Goal: Information Seeking & Learning: Compare options

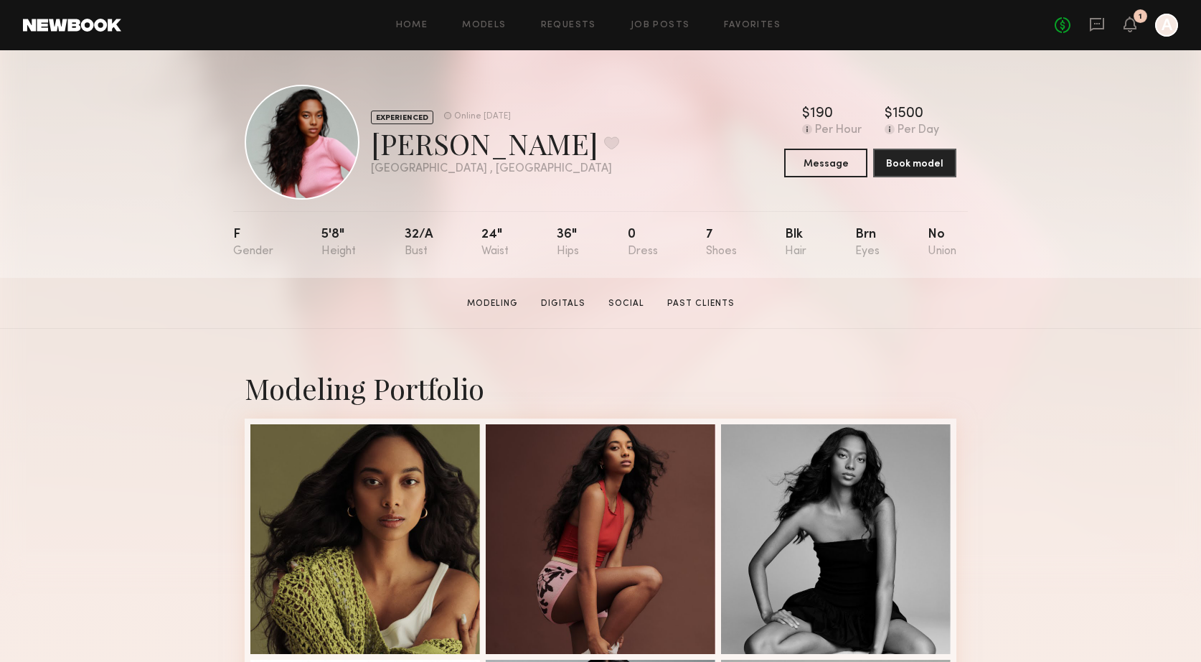
click at [71, 28] on link at bounding box center [72, 25] width 98 height 13
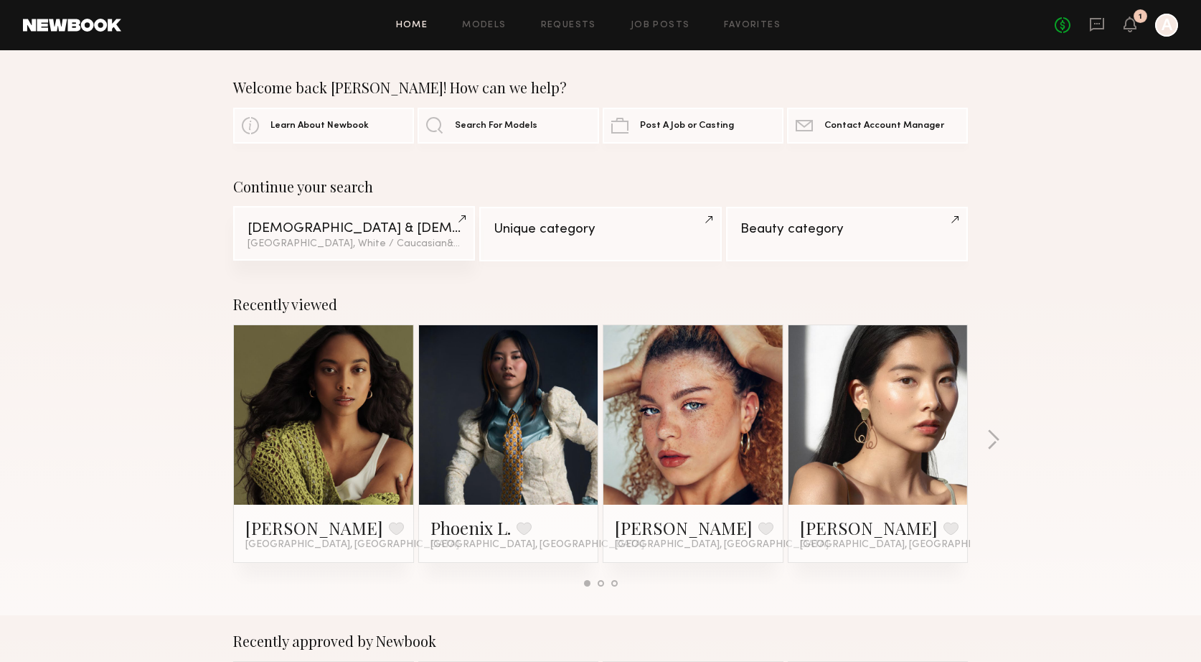
click at [460, 221] on link "Male & Female Models Los Angeles, White / Caucasian & 1 other filter + 1" at bounding box center [354, 233] width 242 height 55
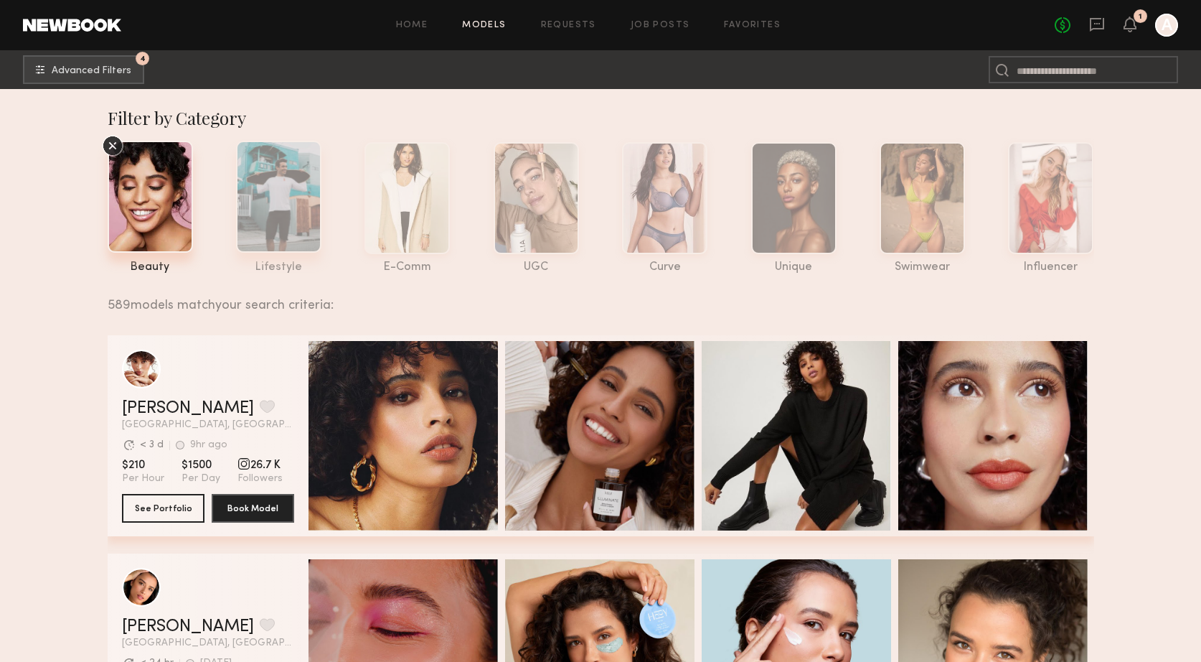
click at [271, 218] on div at bounding box center [278, 197] width 85 height 112
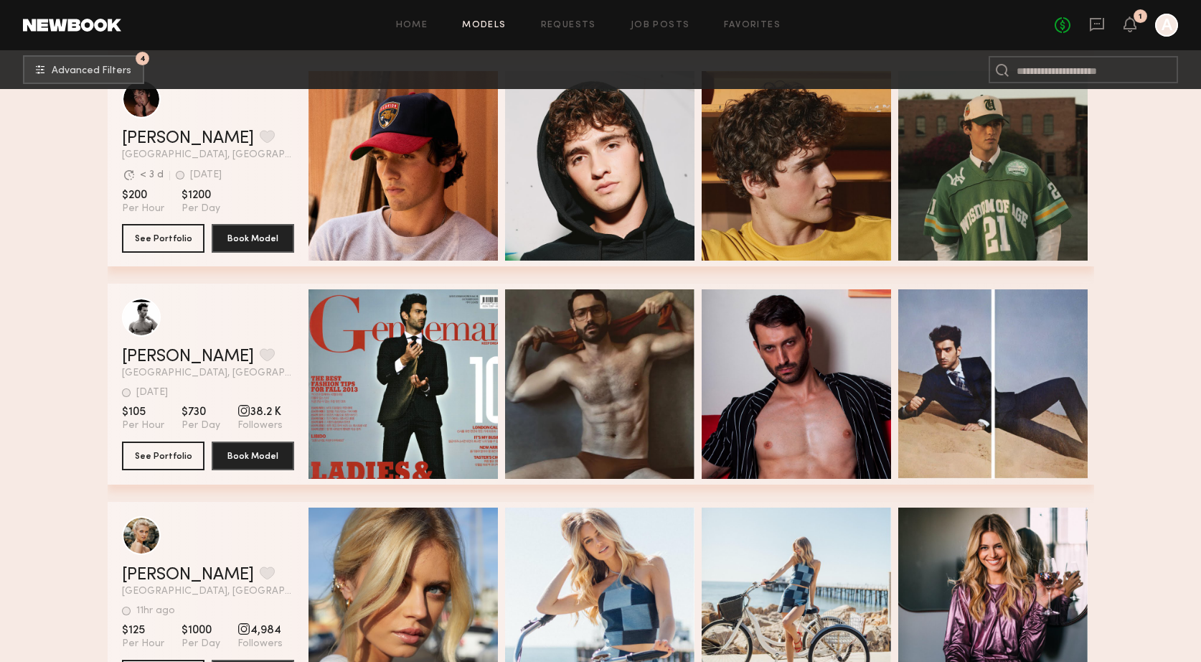
scroll to position [1363, 0]
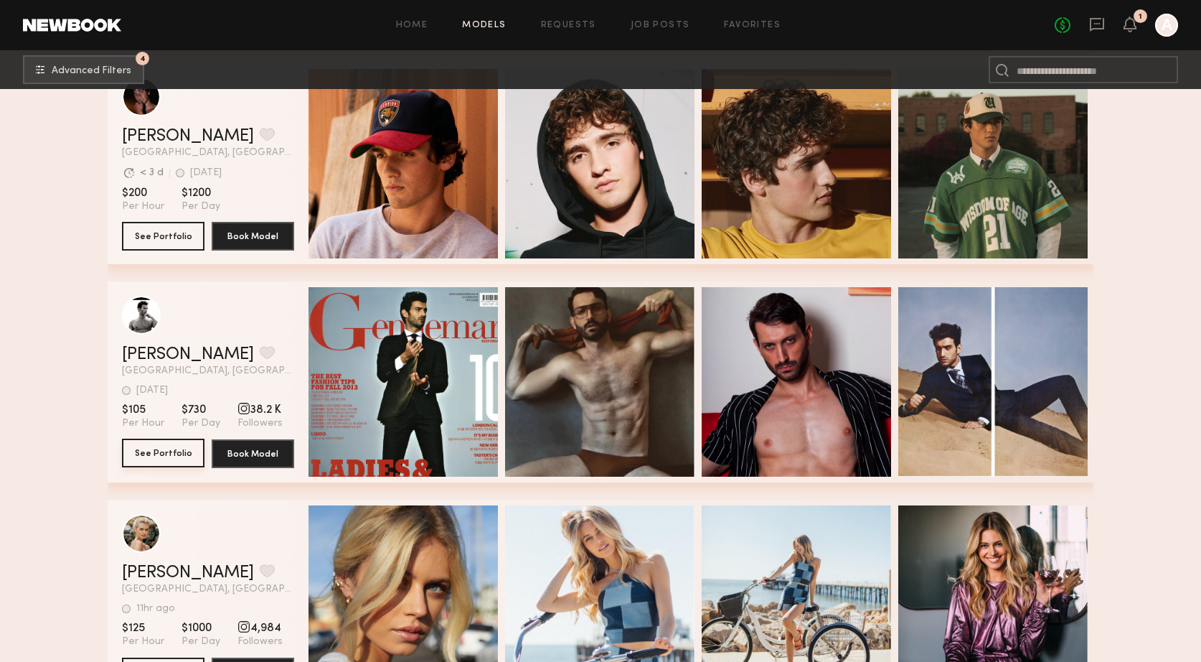
click at [162, 454] on button "See Portfolio" at bounding box center [163, 452] width 83 height 29
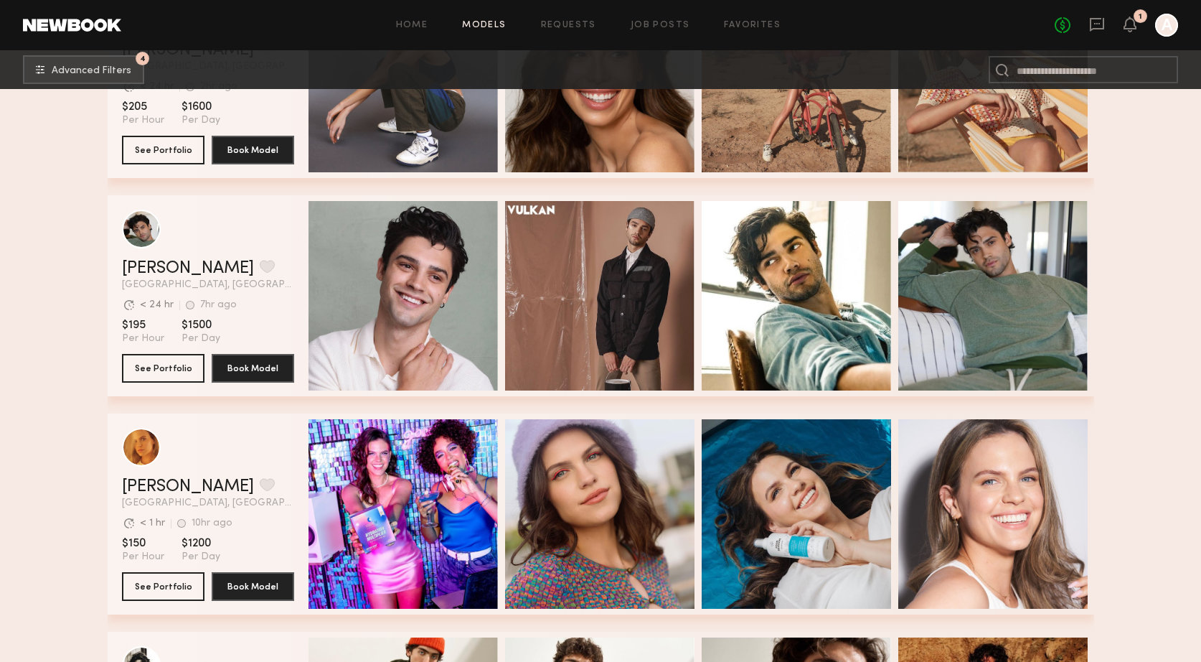
scroll to position [11487, 0]
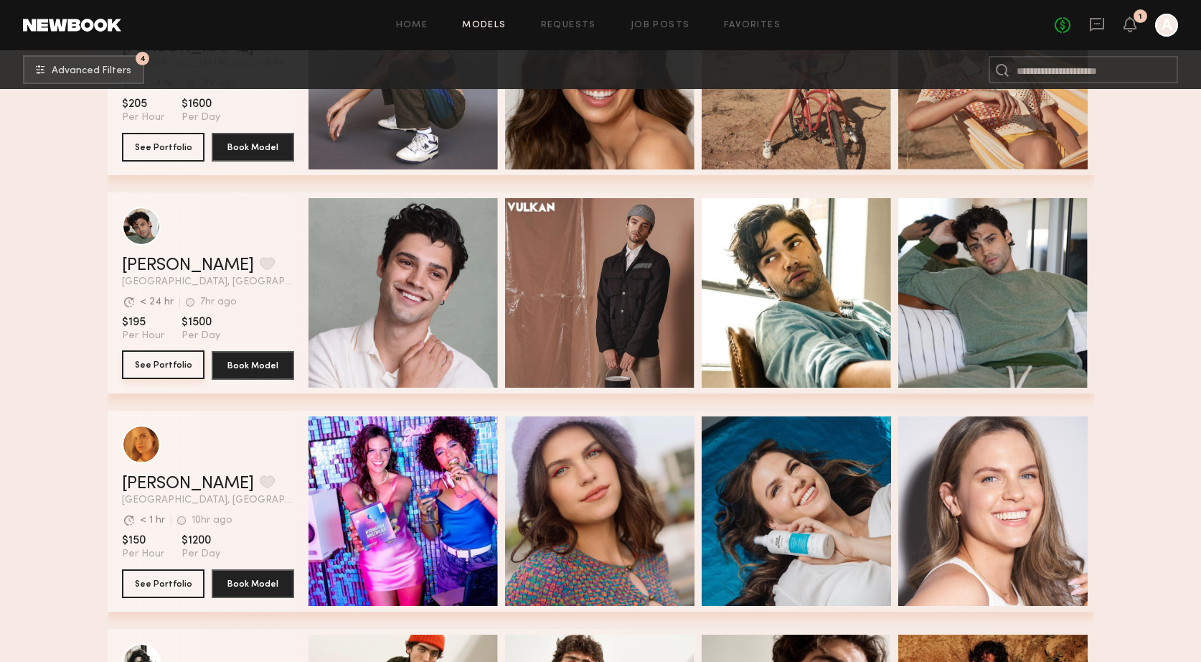
click at [172, 362] on button "See Portfolio" at bounding box center [163, 364] width 83 height 29
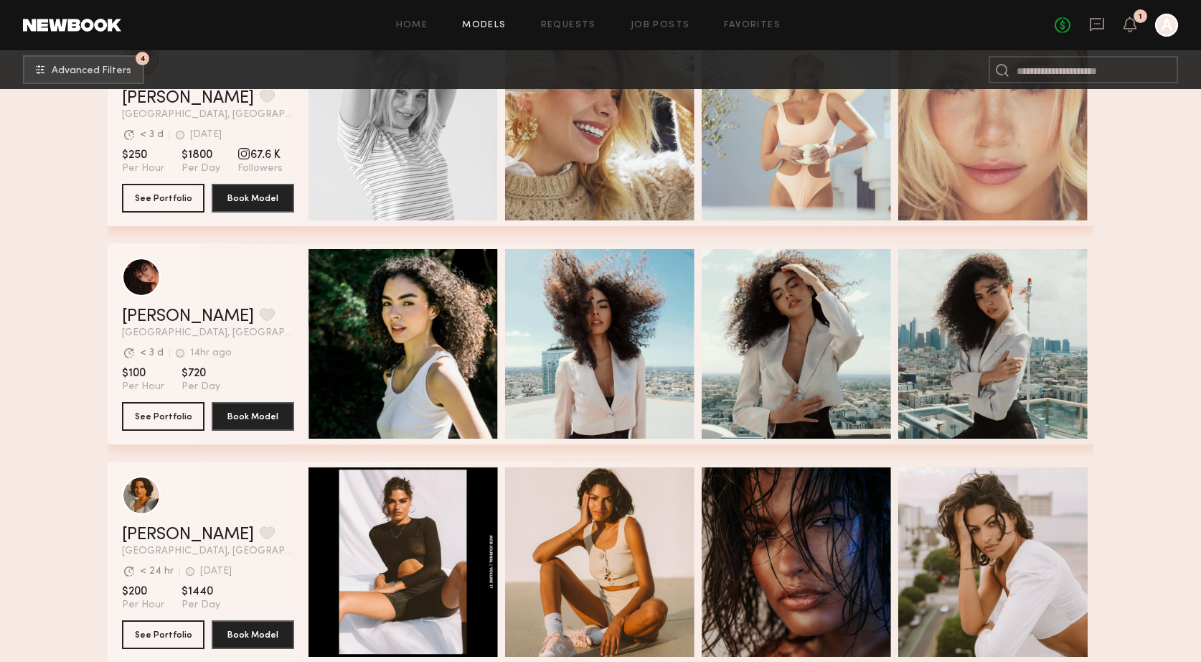
scroll to position [12546, 0]
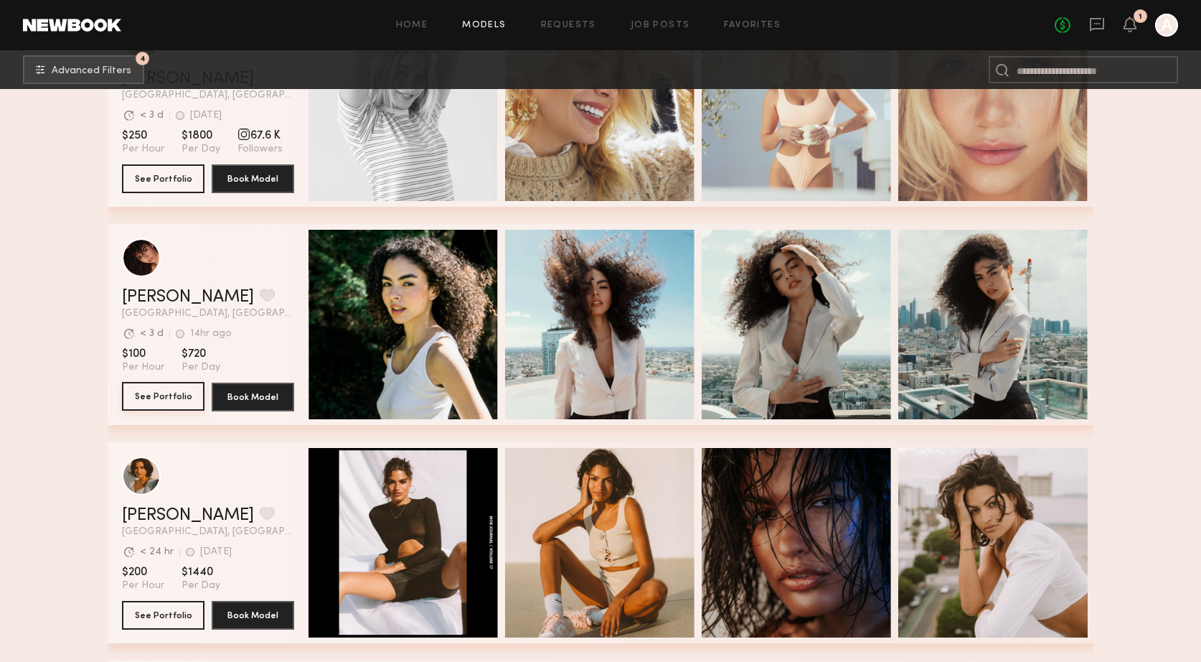
click at [187, 400] on button "See Portfolio" at bounding box center [163, 396] width 83 height 29
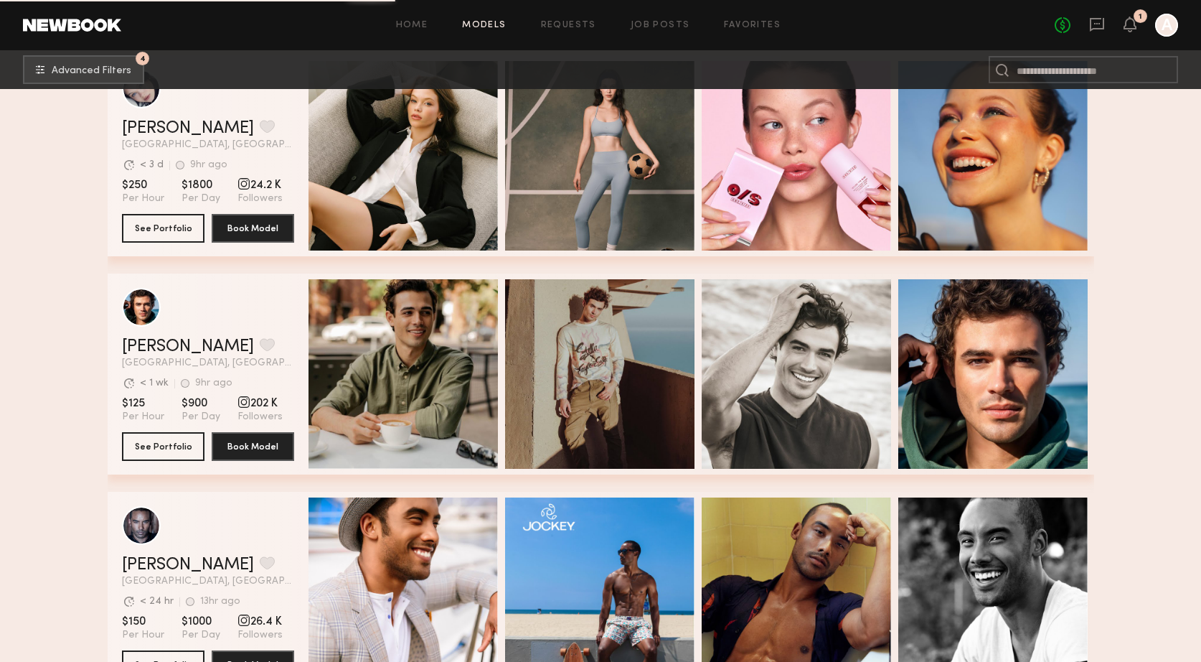
scroll to position [14898, 0]
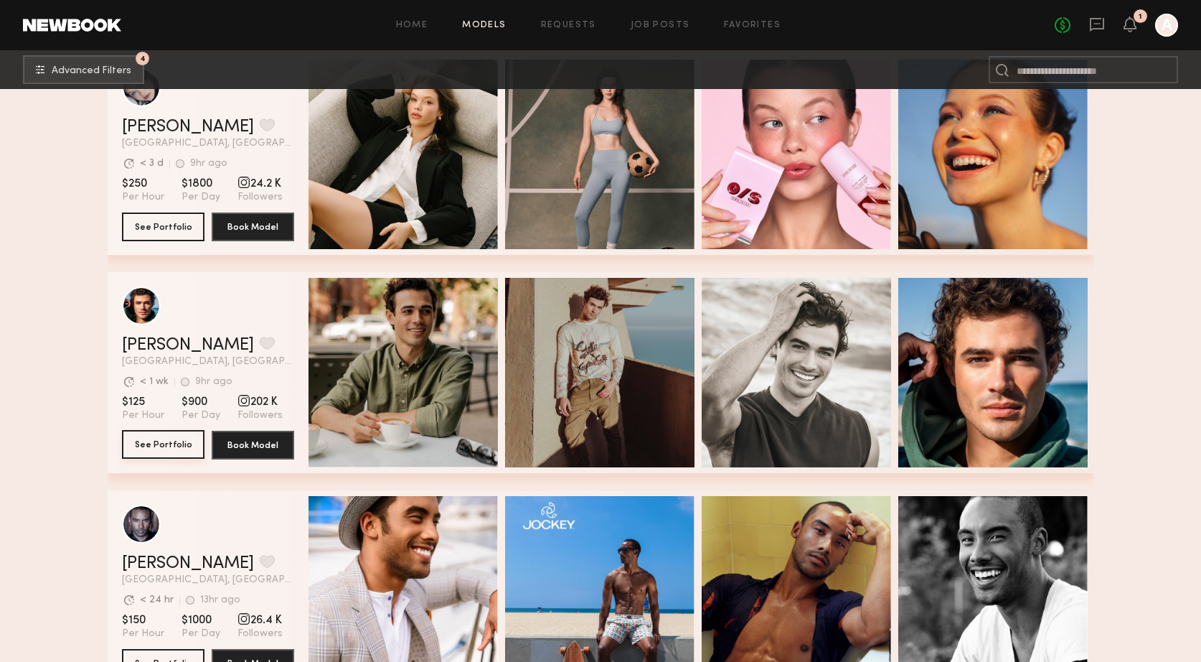
click at [168, 449] on button "See Portfolio" at bounding box center [163, 444] width 83 height 29
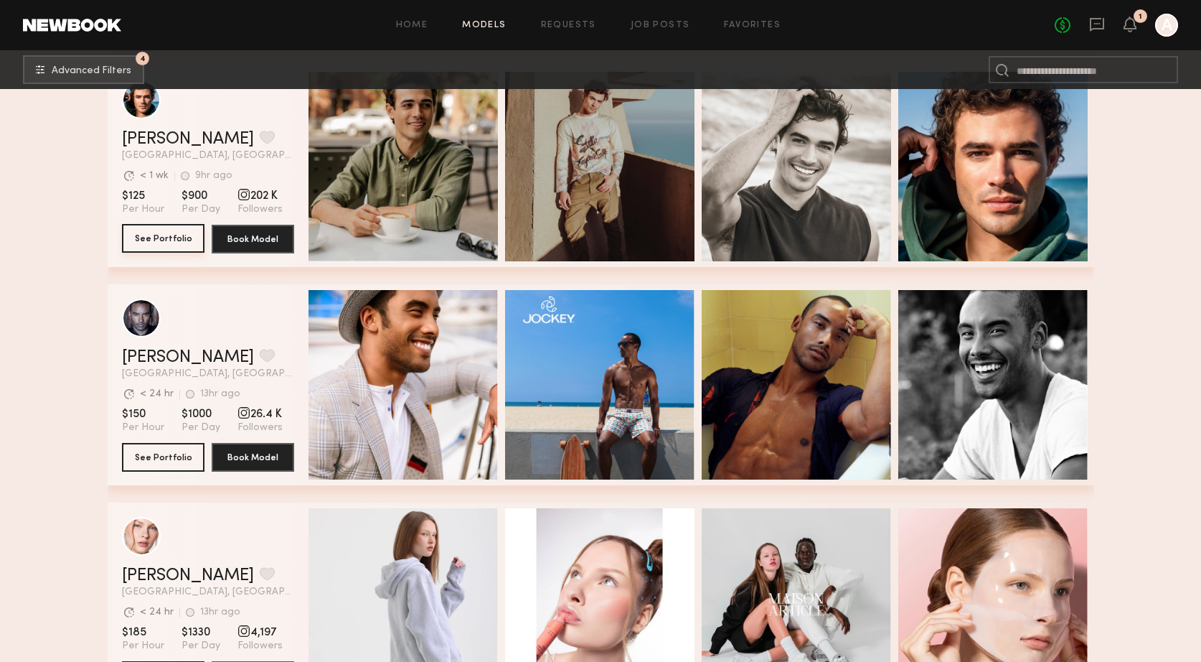
scroll to position [15105, 0]
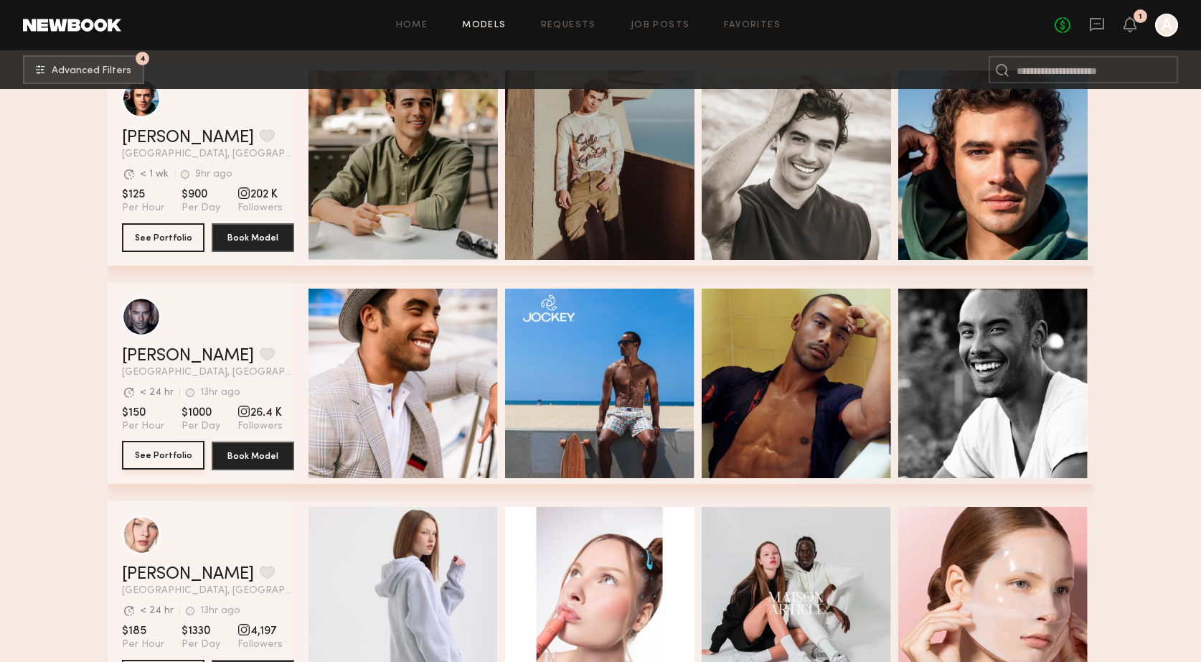
click at [160, 455] on button "See Portfolio" at bounding box center [163, 455] width 83 height 29
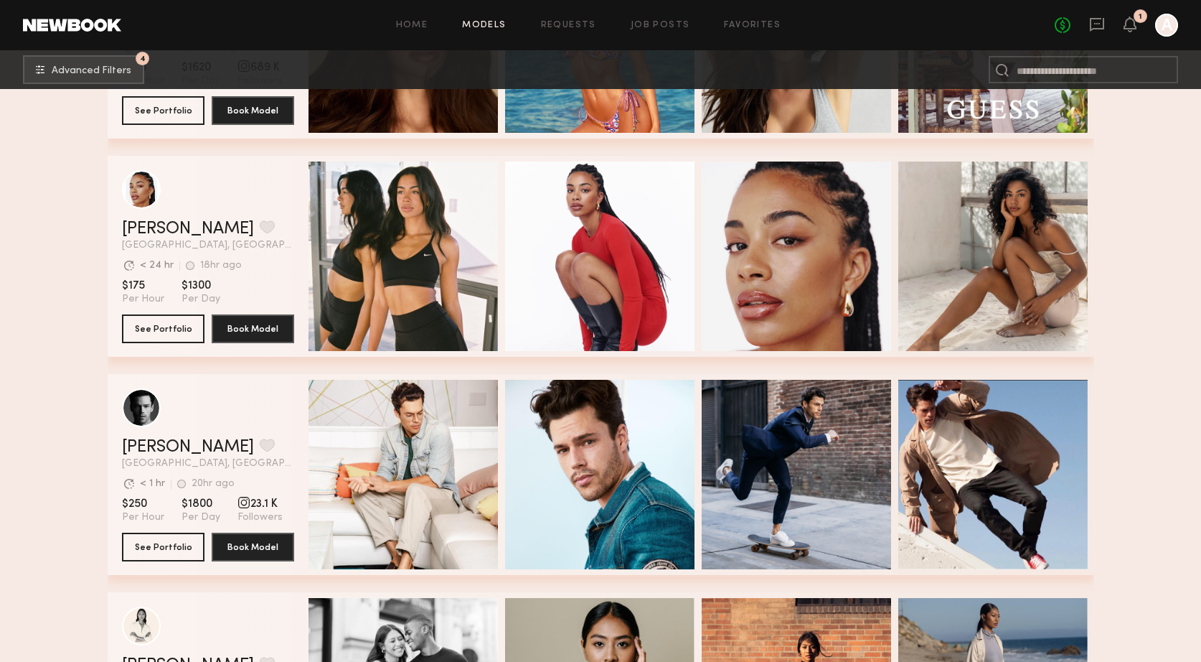
scroll to position [16761, 0]
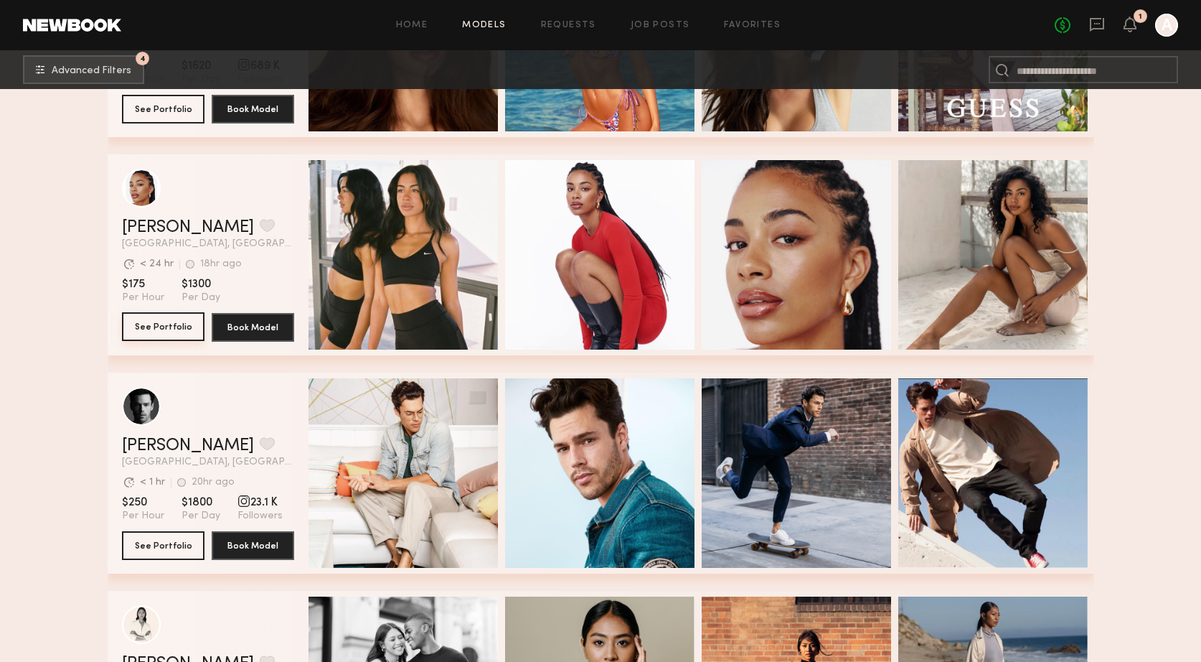
click at [154, 328] on button "See Portfolio" at bounding box center [163, 326] width 83 height 29
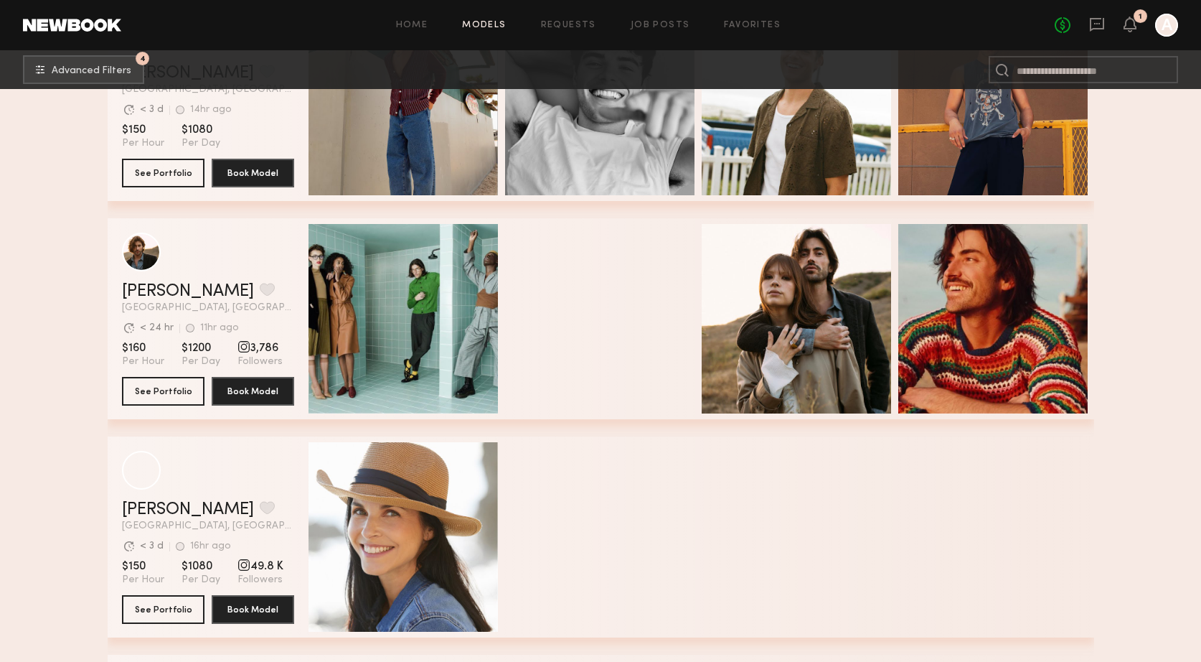
scroll to position [18444, 0]
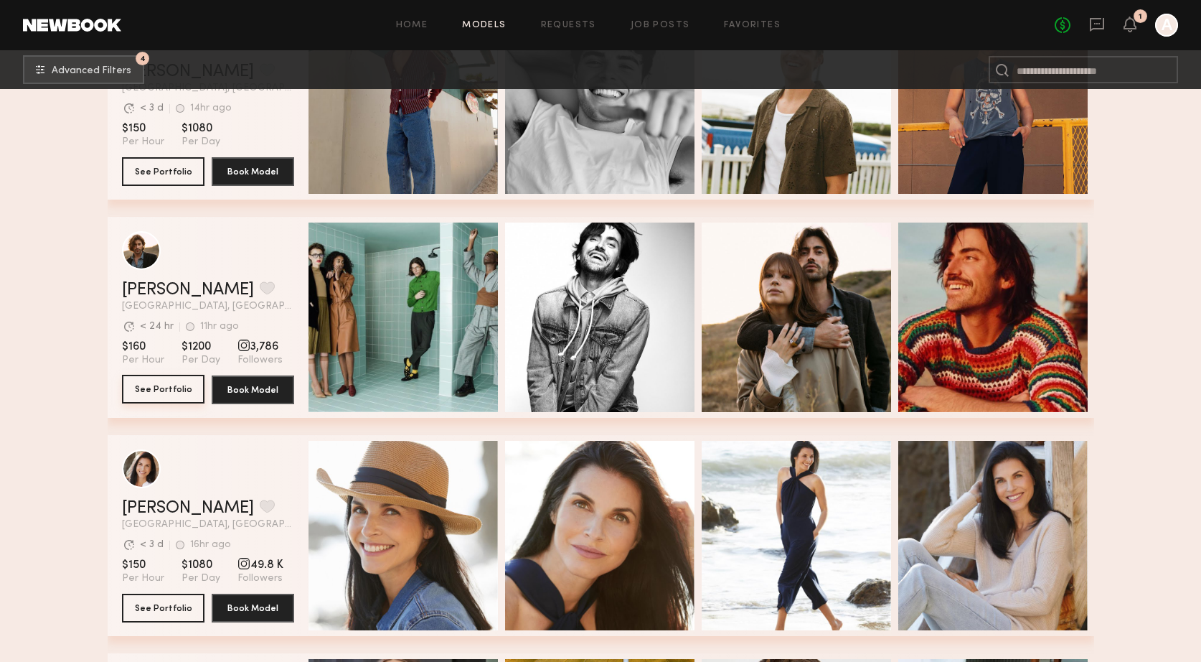
click at [161, 382] on button "See Portfolio" at bounding box center [163, 389] width 83 height 29
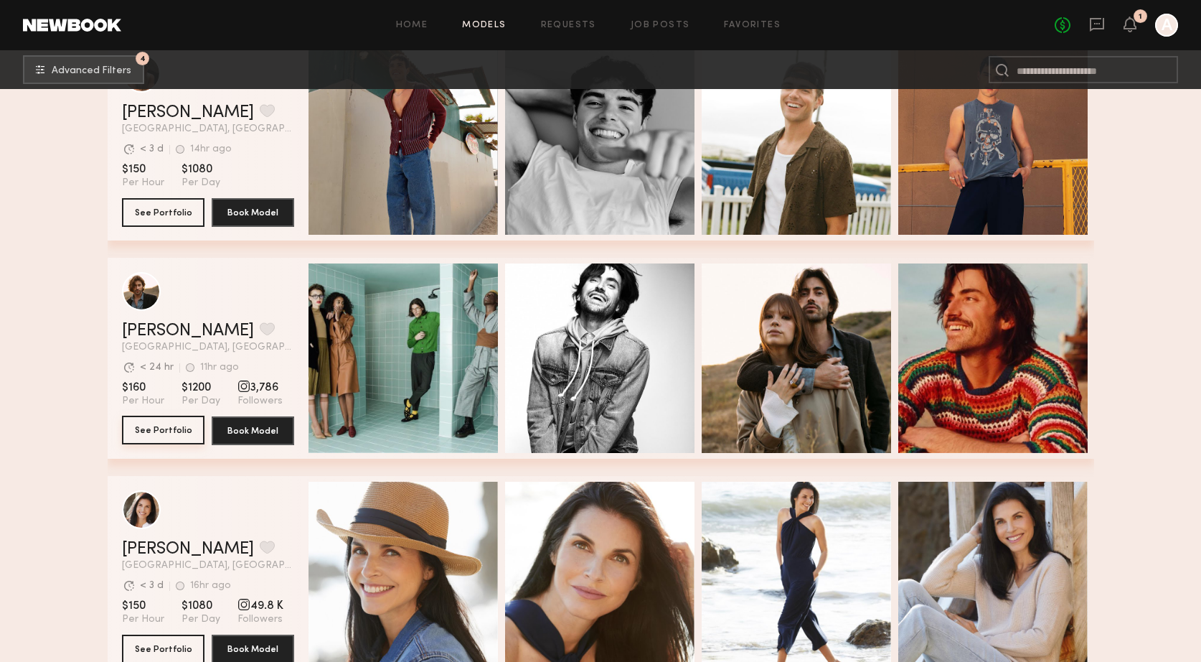
scroll to position [18400, 0]
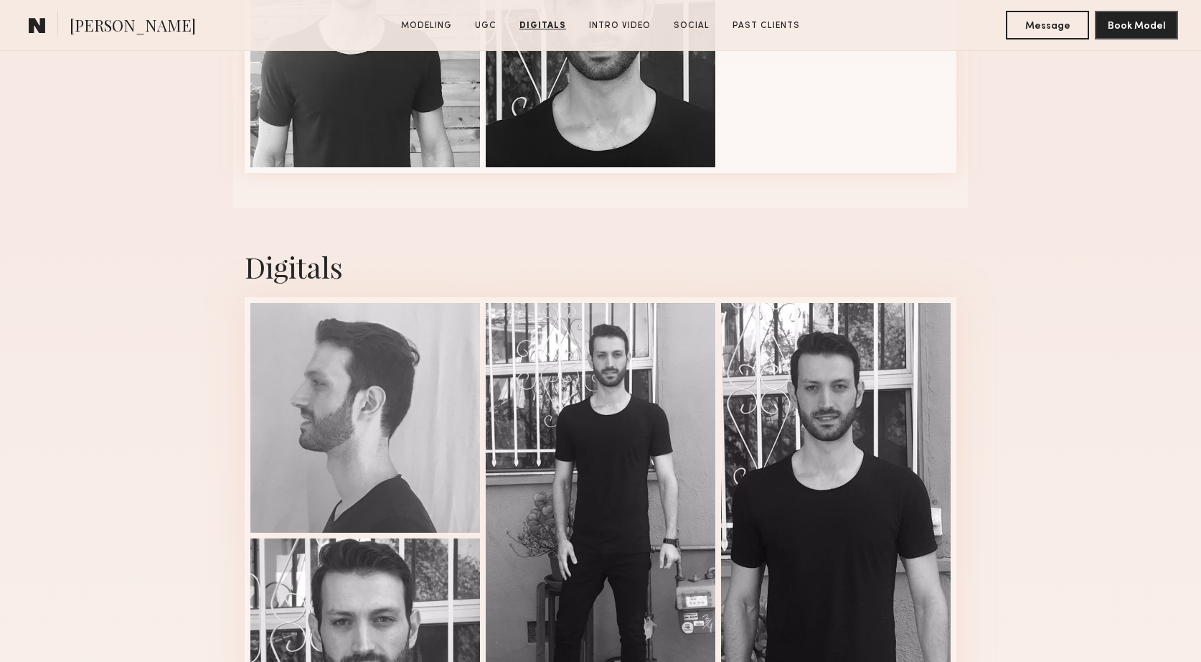
scroll to position [1465, 0]
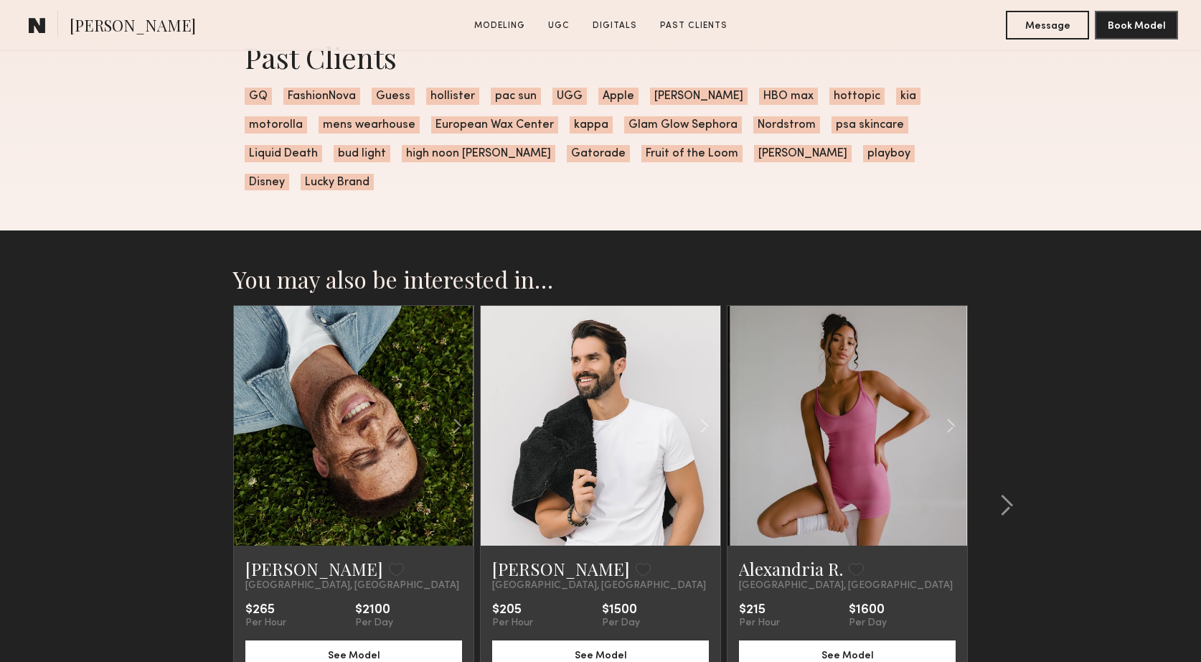
scroll to position [2589, 0]
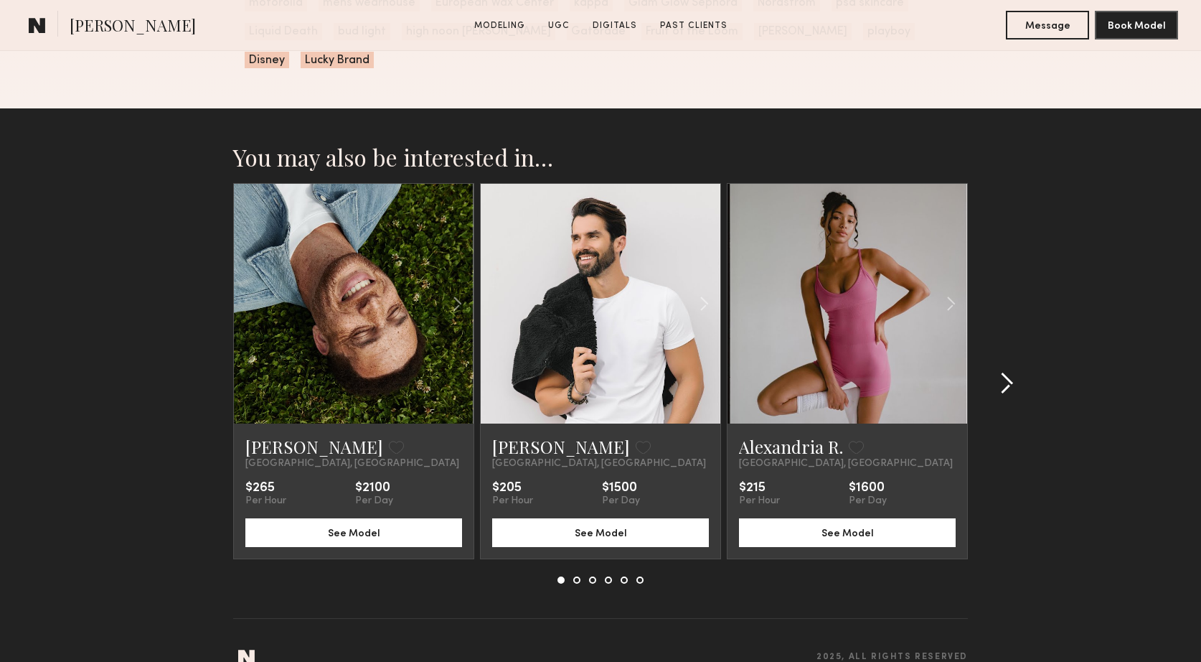
click at [1015, 352] on div at bounding box center [1002, 383] width 69 height 400
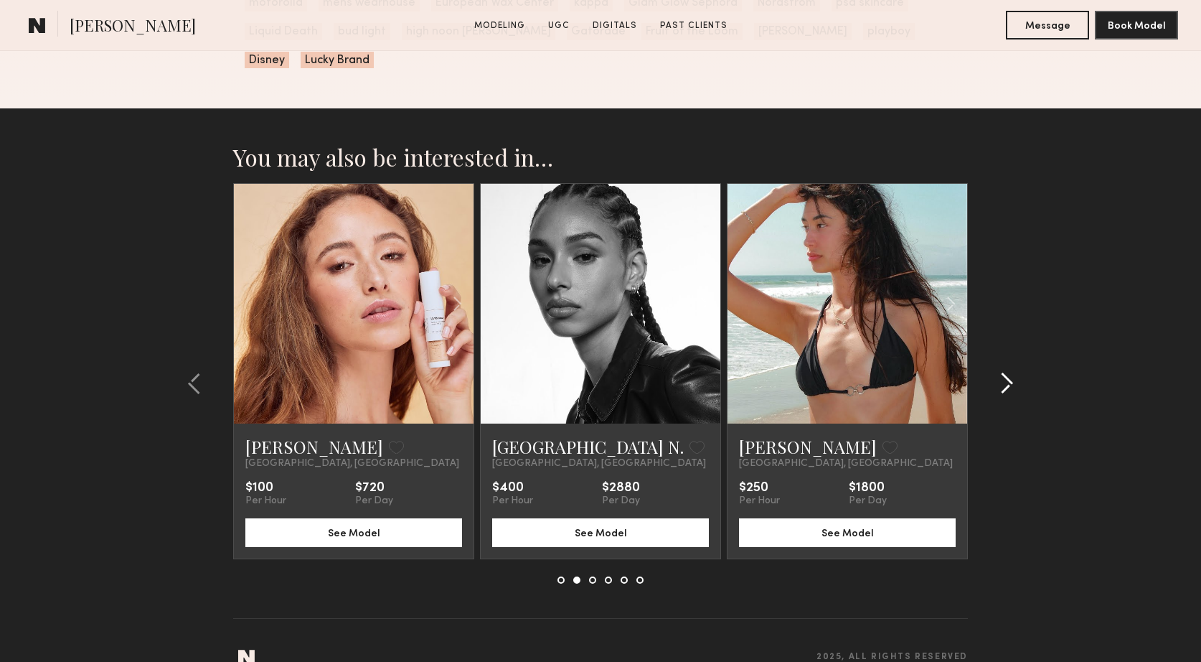
click at [1015, 352] on div at bounding box center [1002, 383] width 69 height 400
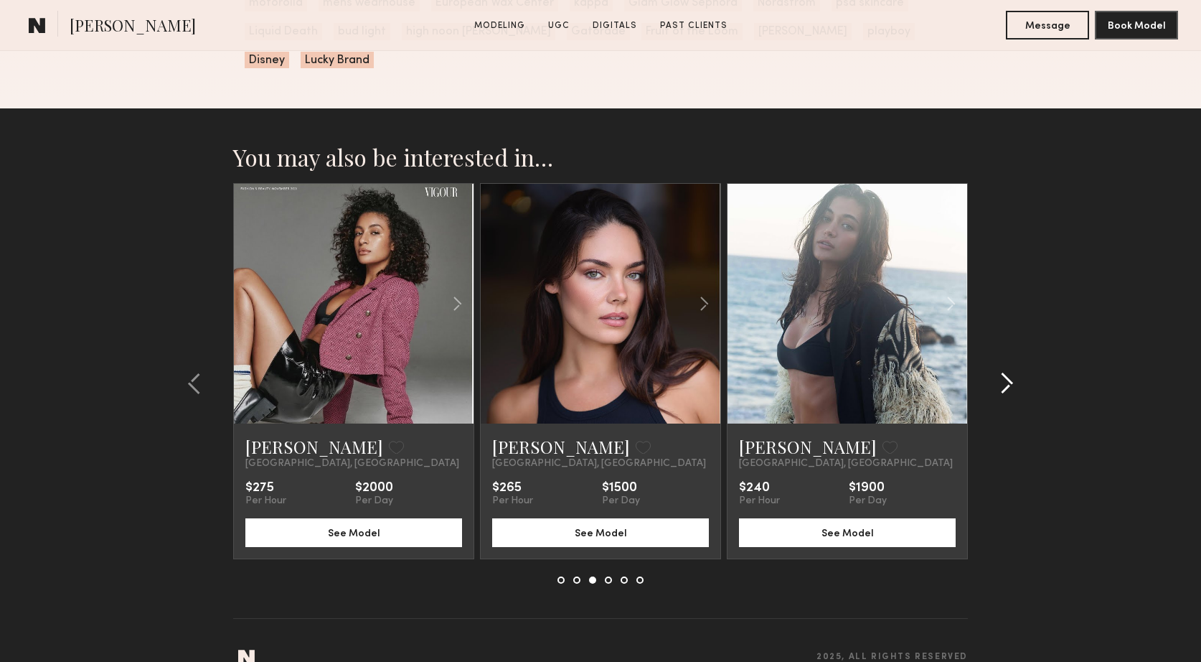
click at [1015, 352] on div at bounding box center [1002, 383] width 69 height 400
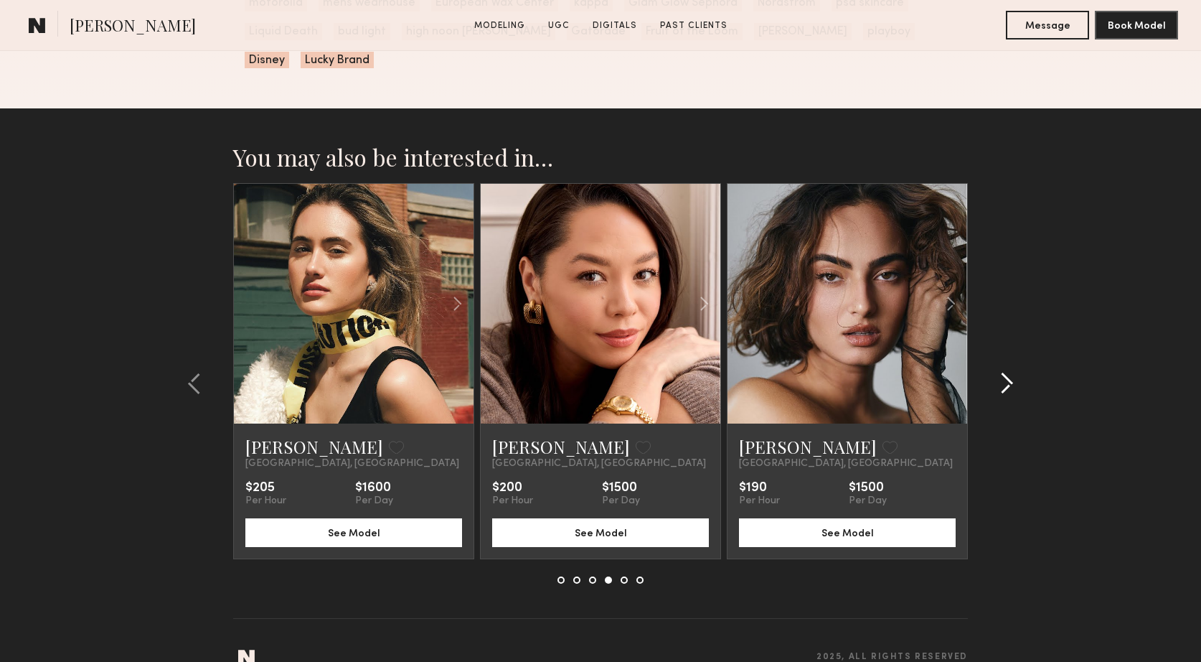
click at [1015, 352] on div at bounding box center [1002, 383] width 69 height 400
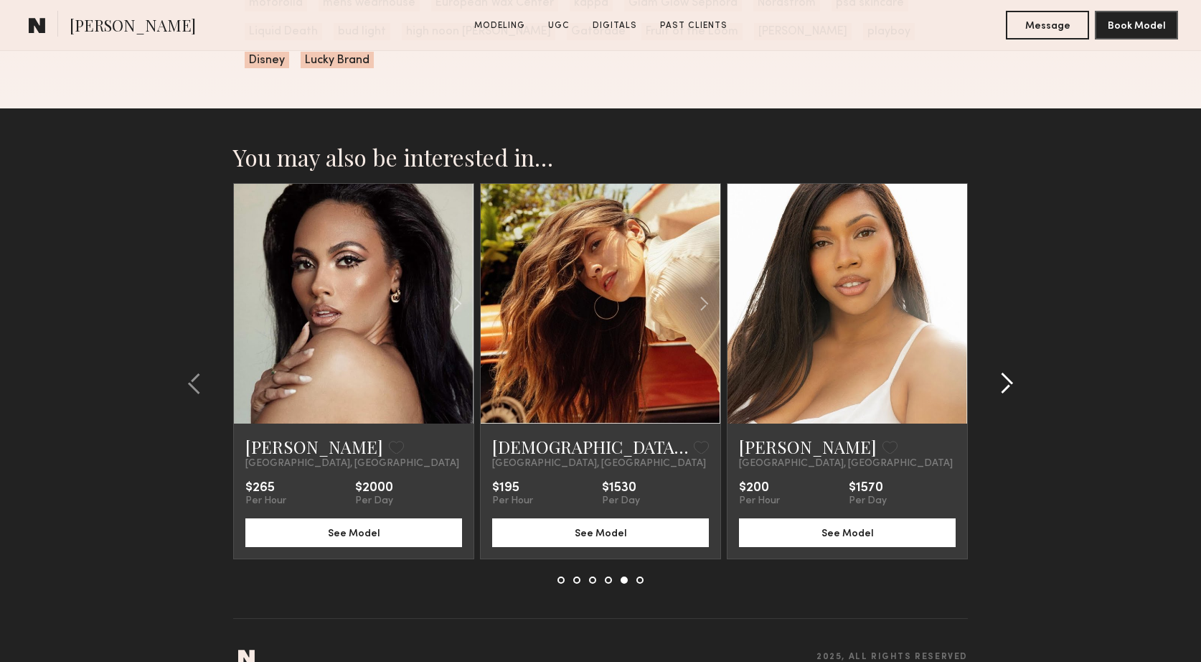
click at [1015, 352] on div at bounding box center [1002, 383] width 69 height 400
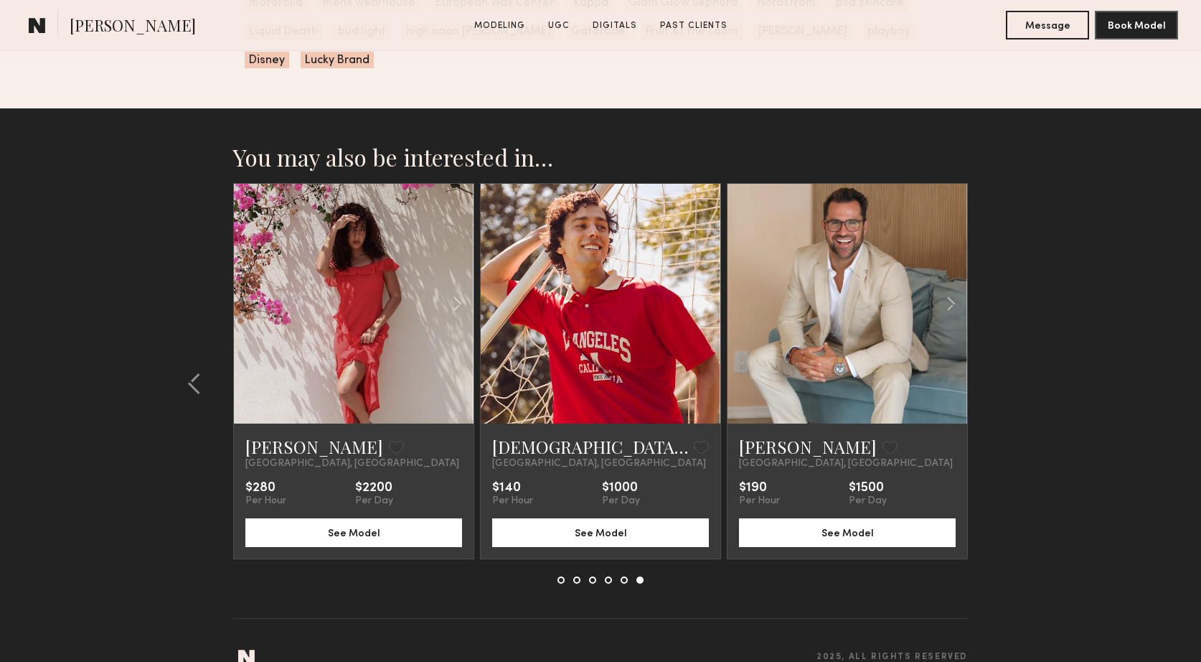
click at [1015, 352] on section "You may also be interested in… Glen D. Favorite Los Angeles, CA $265 Per Hour $…" at bounding box center [600, 398] width 1201 height 581
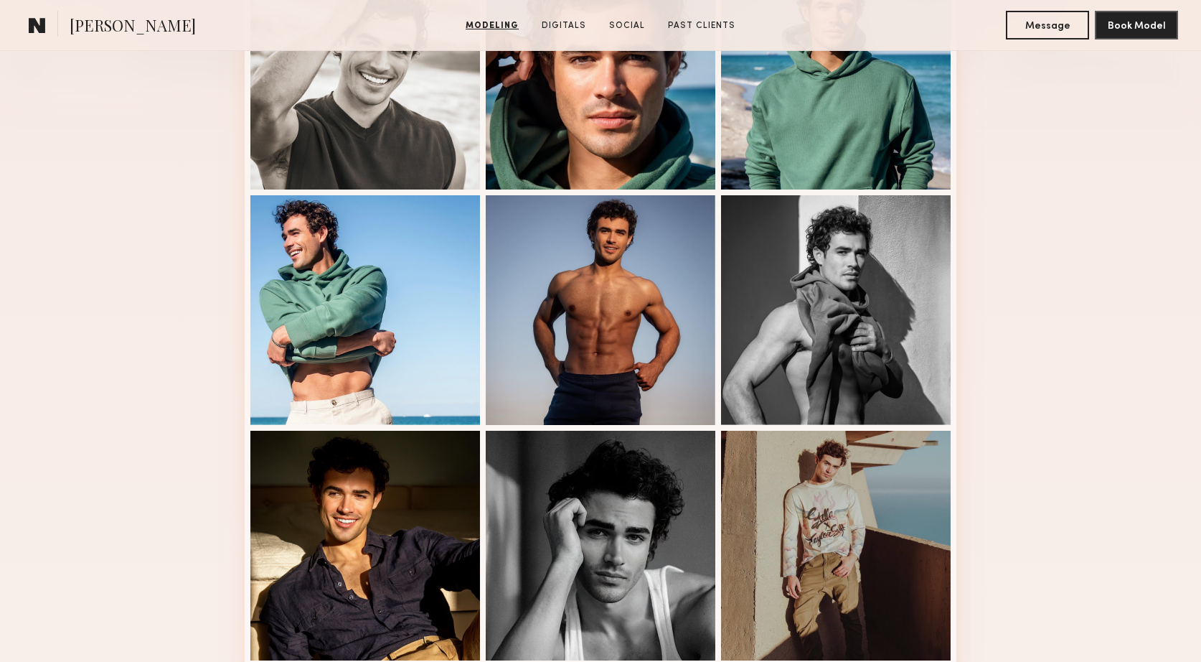
scroll to position [322, 0]
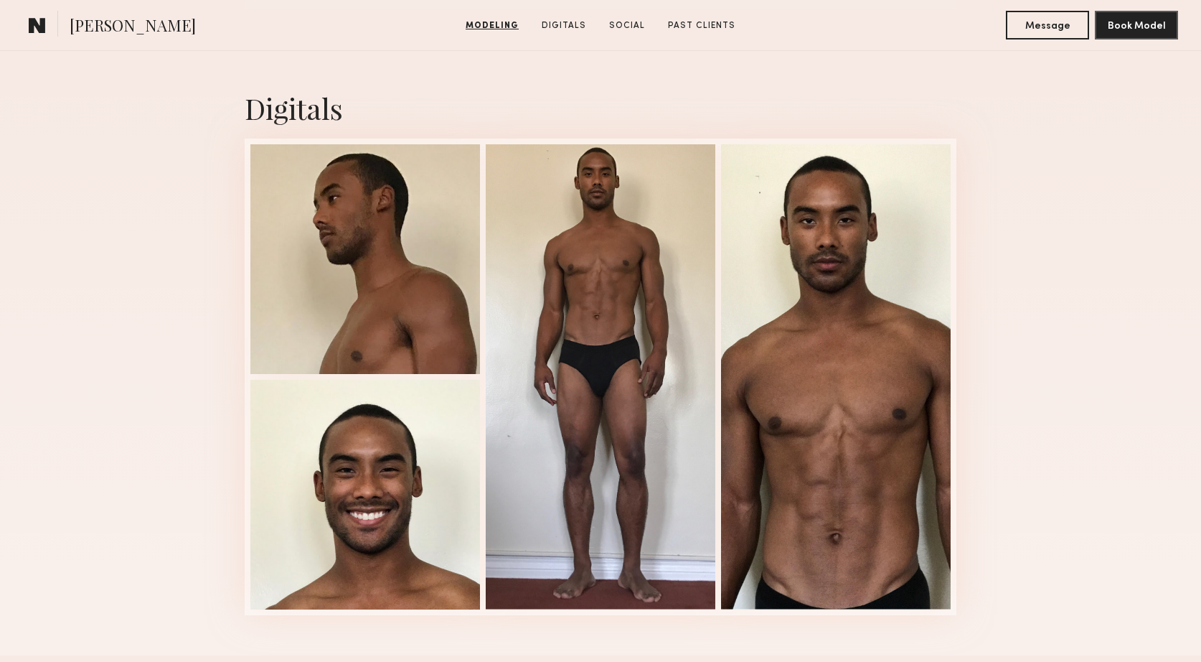
scroll to position [1398, 0]
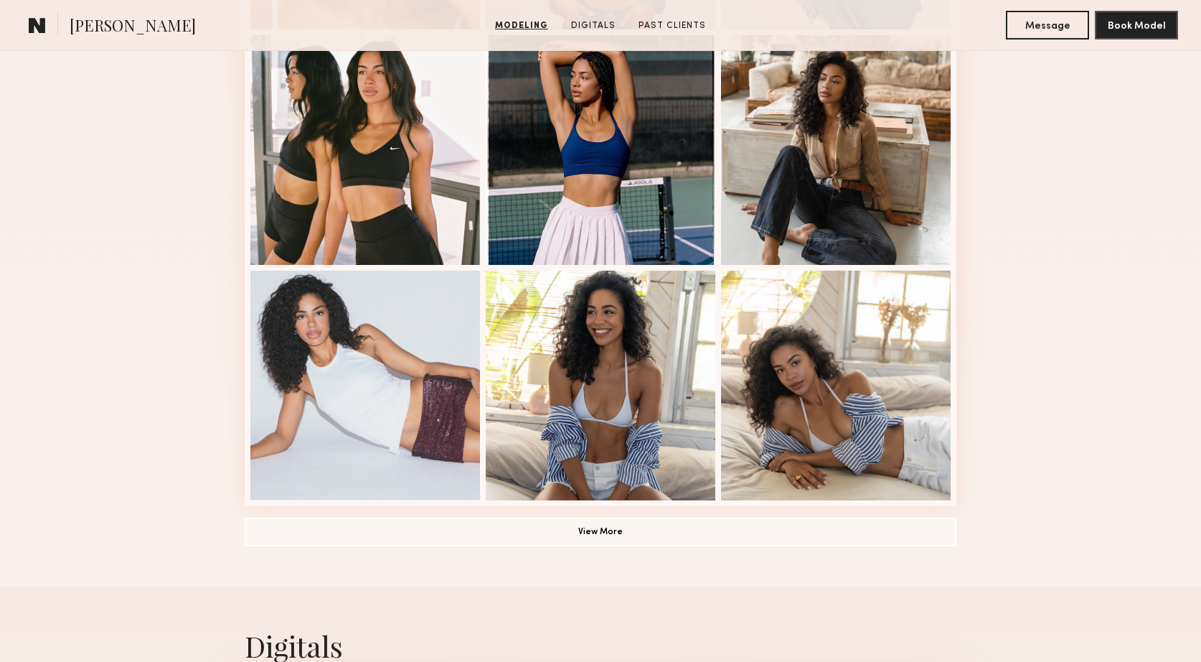
scroll to position [862, 0]
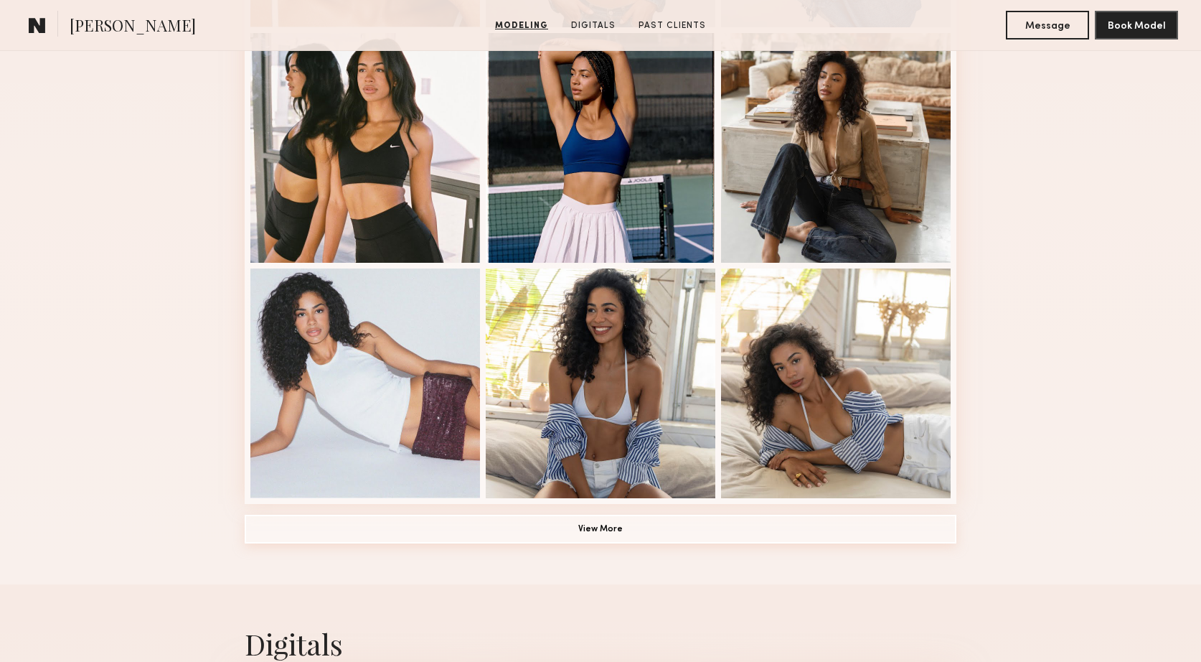
click at [608, 535] on button "View More" at bounding box center [601, 529] width 712 height 29
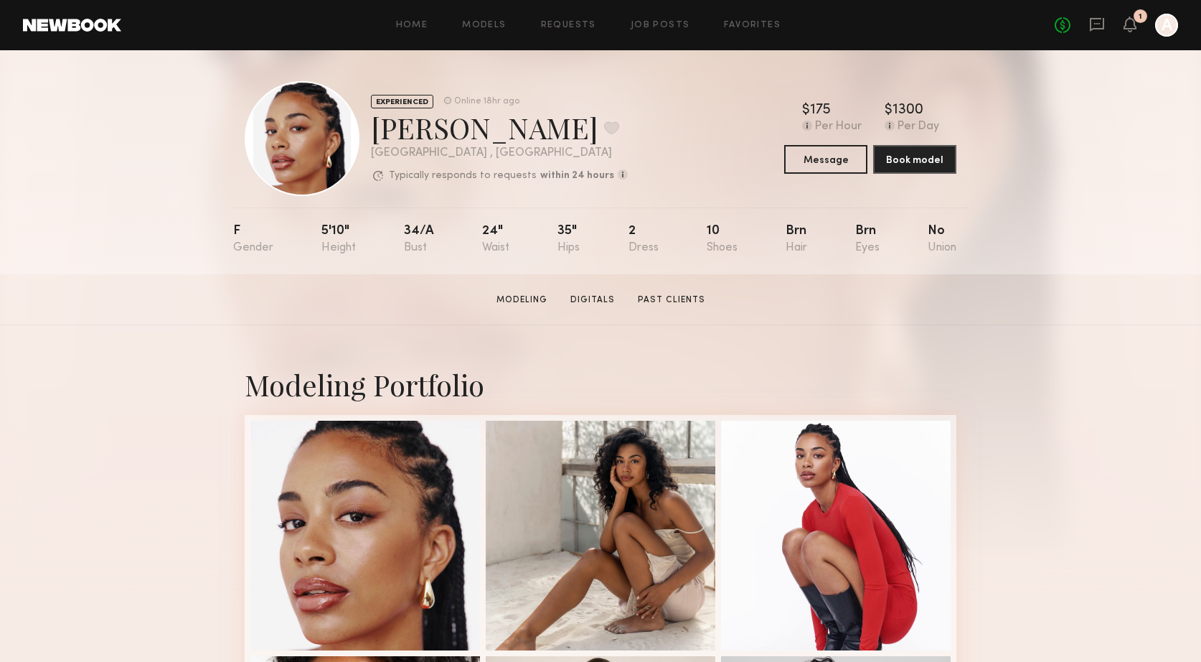
scroll to position [0, 0]
